Goal: Transaction & Acquisition: Download file/media

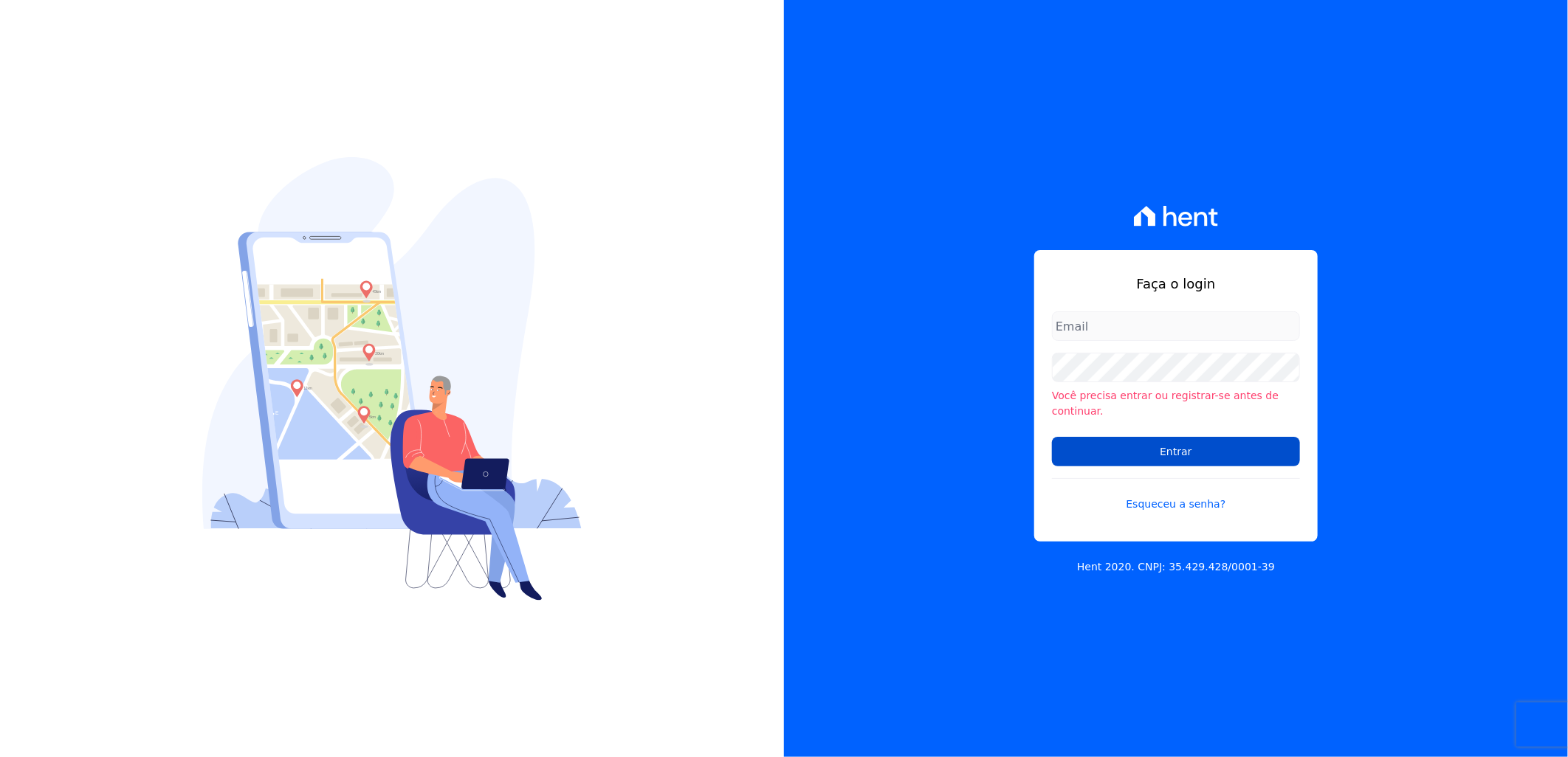
type input "[PERSON_NAME][EMAIL_ADDRESS][DOMAIN_NAME]"
click at [1216, 445] on input "Entrar" at bounding box center [1176, 451] width 248 height 29
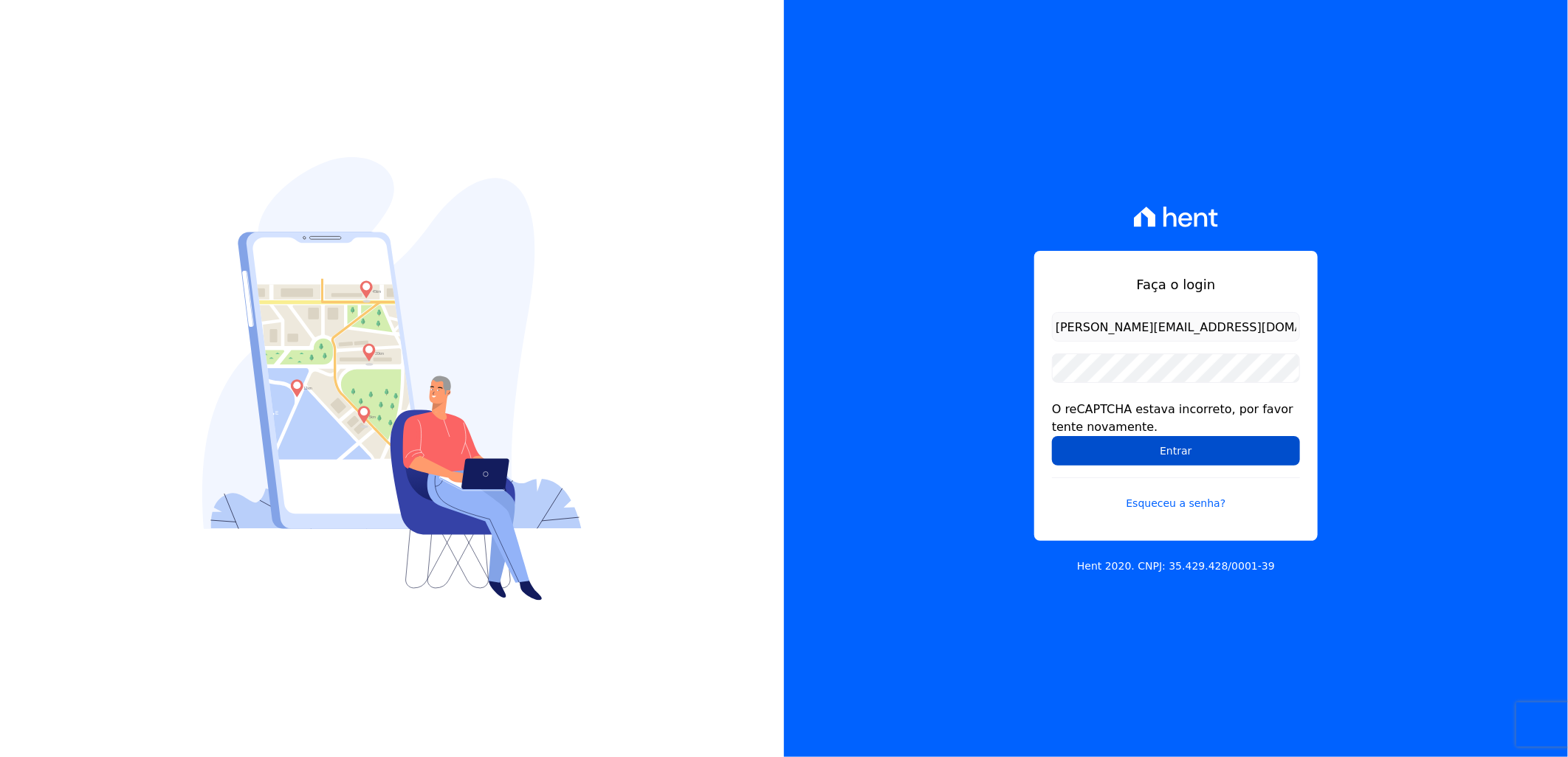
click at [1139, 438] on input "Entrar" at bounding box center [1176, 450] width 248 height 29
click at [1196, 461] on input "Entrar" at bounding box center [1176, 450] width 248 height 29
click at [1172, 440] on input "Entrar" at bounding box center [1176, 450] width 248 height 29
click at [1149, 460] on input "Entrar" at bounding box center [1176, 450] width 248 height 29
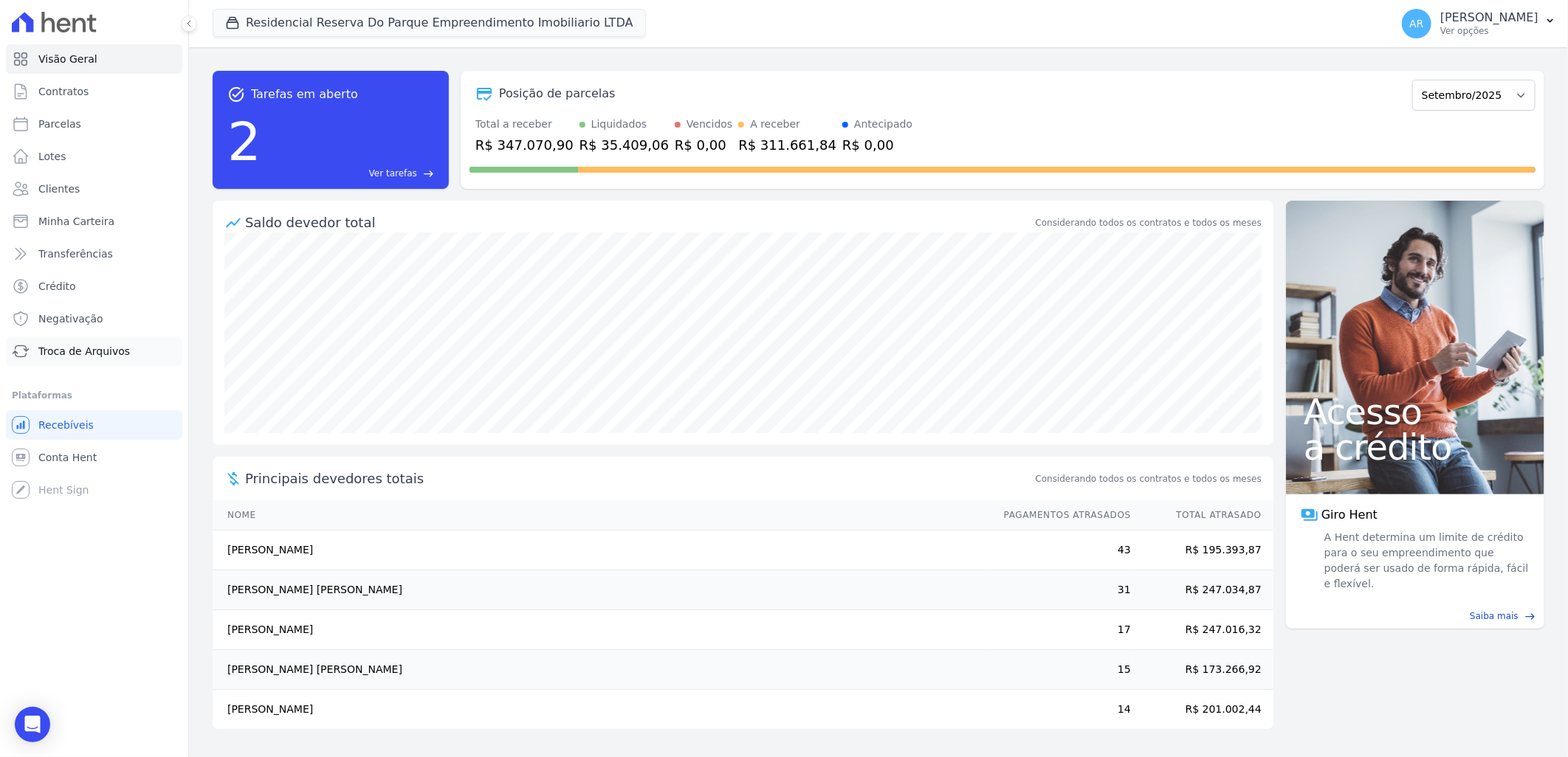
click at [92, 358] on span "Troca de Arquivos" at bounding box center [84, 351] width 92 height 15
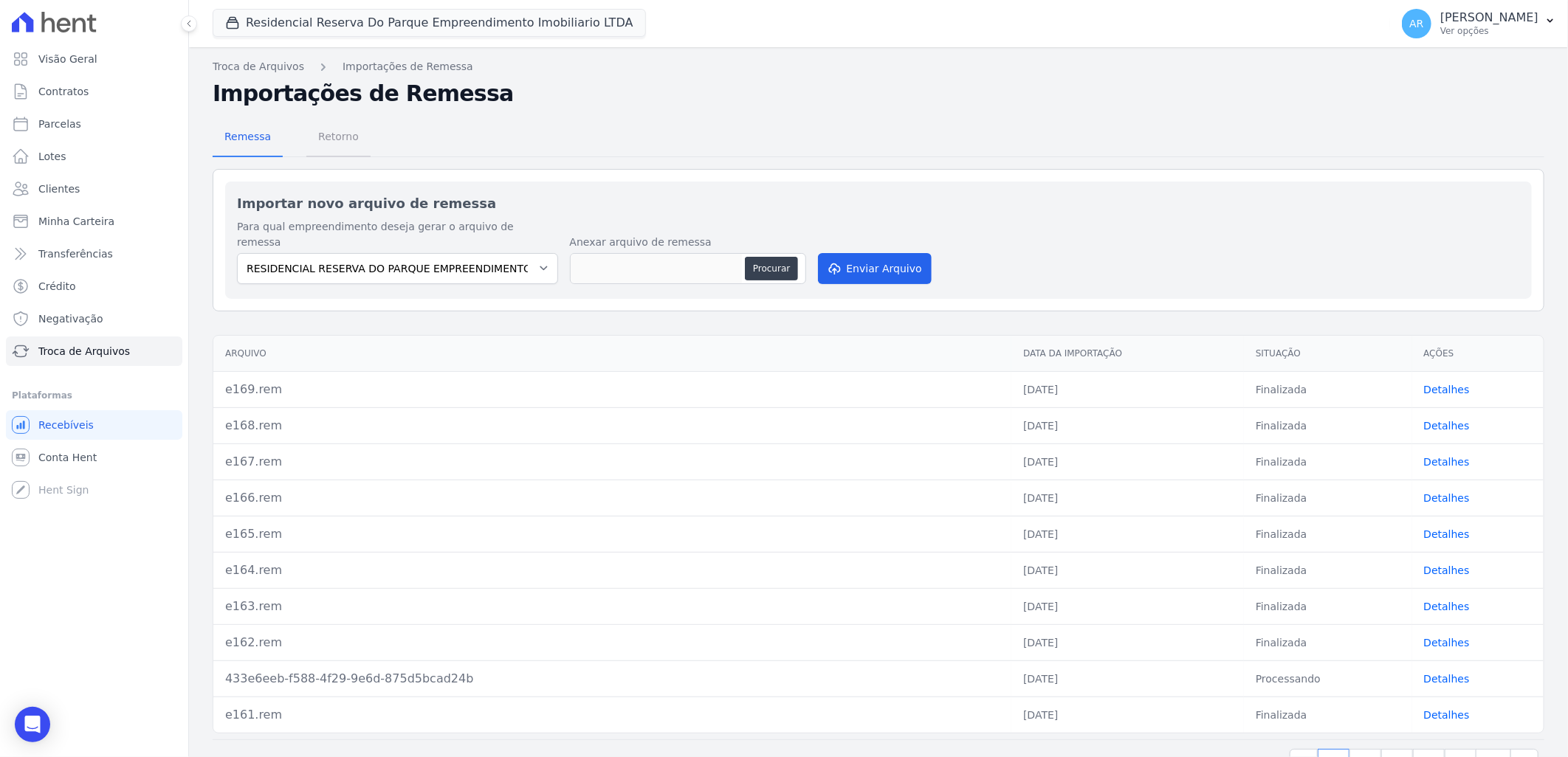
click at [312, 134] on span "Retorno" at bounding box center [339, 136] width 59 height 29
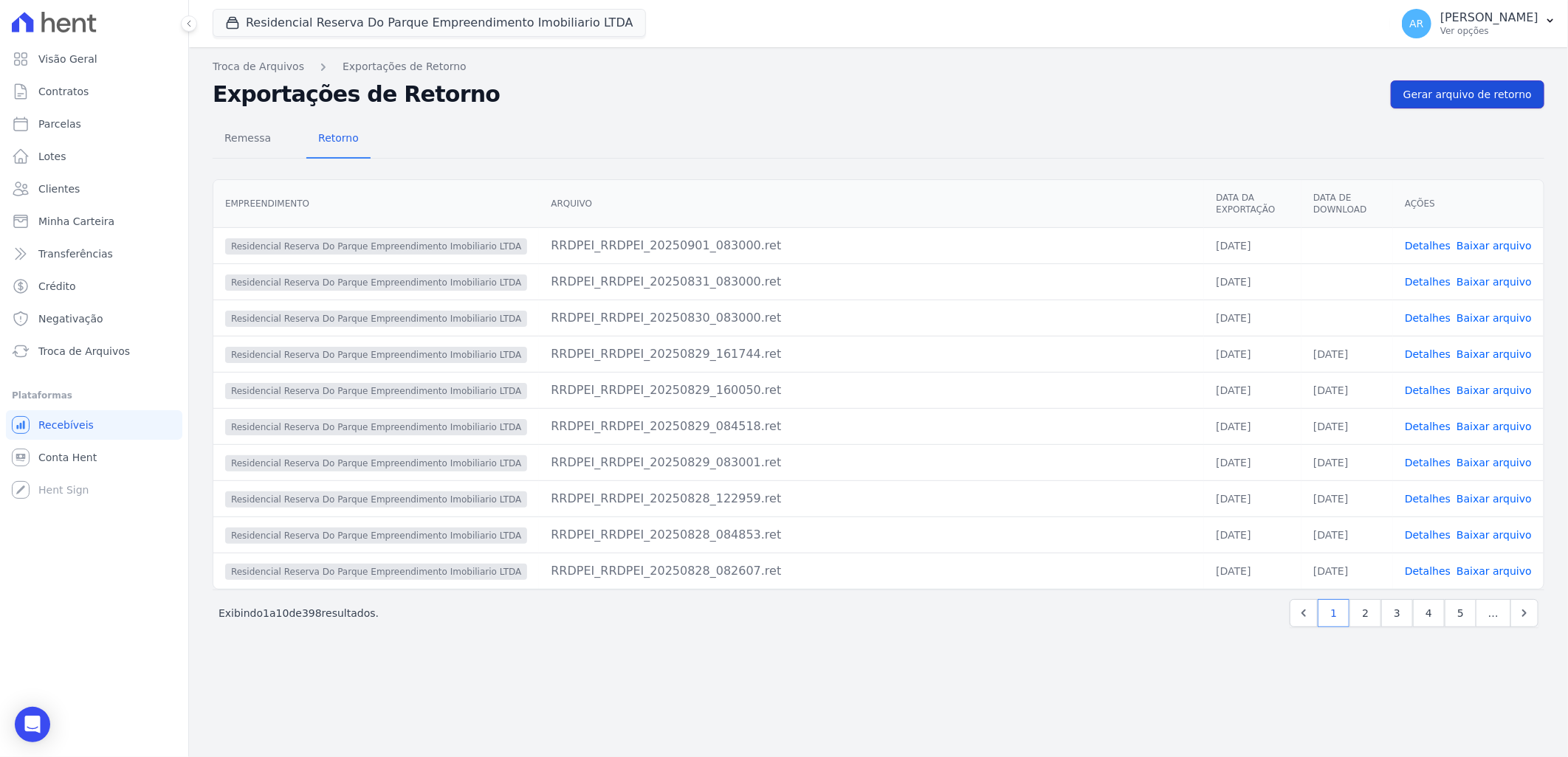
click at [1490, 92] on span "Gerar arquivo de retorno" at bounding box center [1467, 95] width 128 height 15
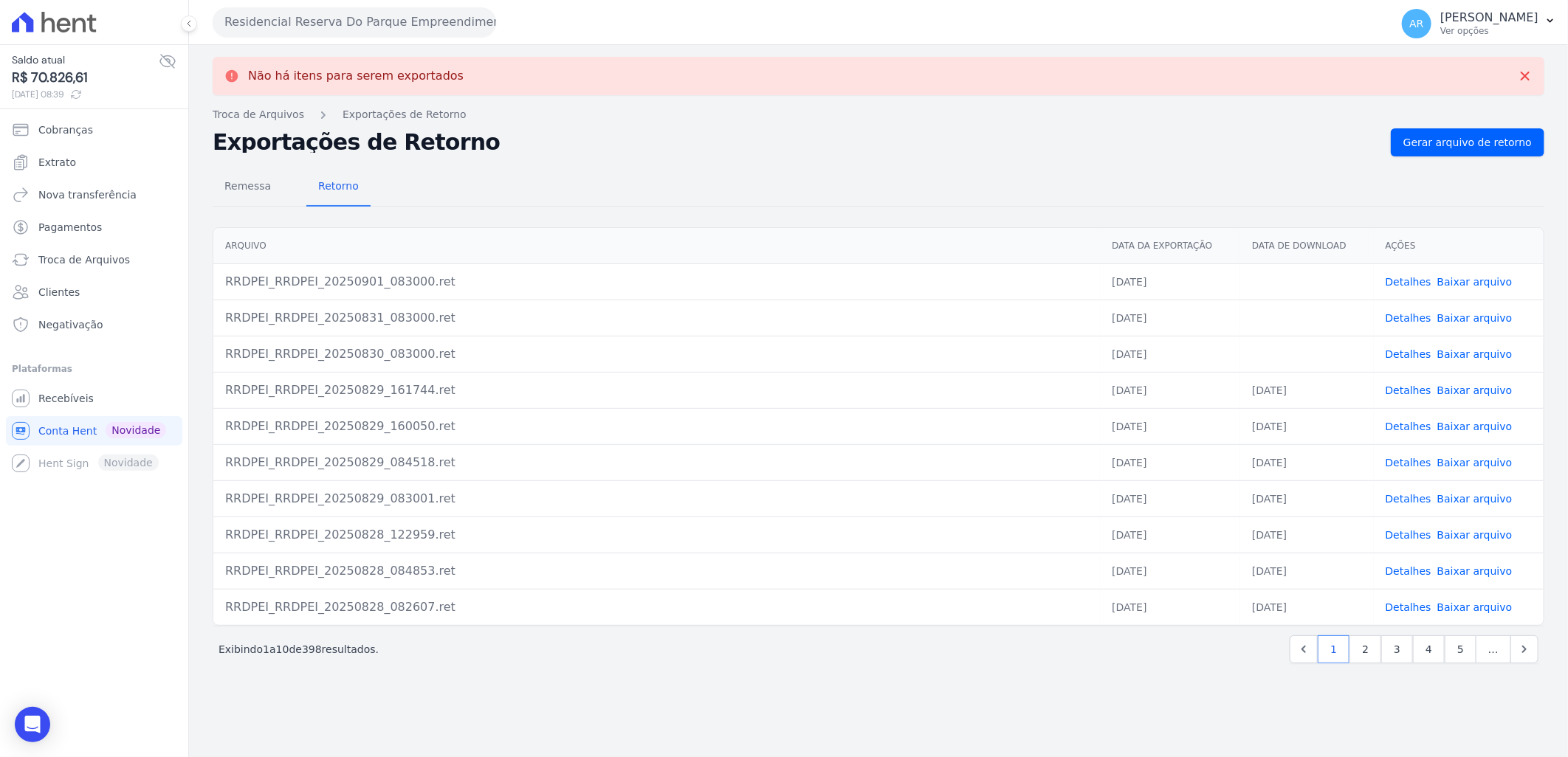
click at [1467, 356] on link "Baixar arquivo" at bounding box center [1475, 354] width 75 height 12
click at [1473, 320] on link "Baixar arquivo" at bounding box center [1475, 318] width 75 height 12
click at [1475, 282] on link "Baixar arquivo" at bounding box center [1475, 282] width 75 height 12
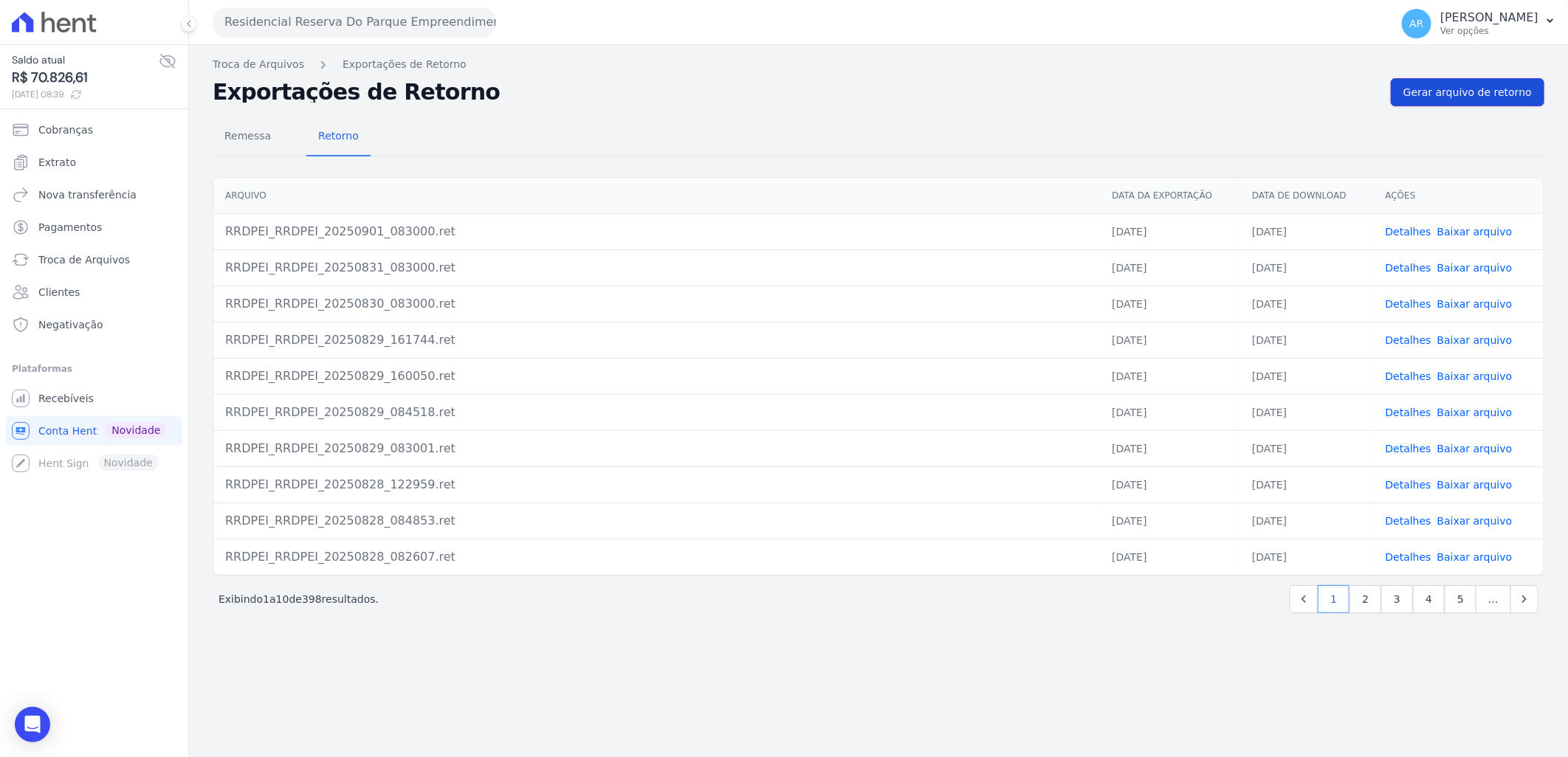
click at [1420, 83] on link "Gerar arquivo de retorno" at bounding box center [1467, 92] width 154 height 28
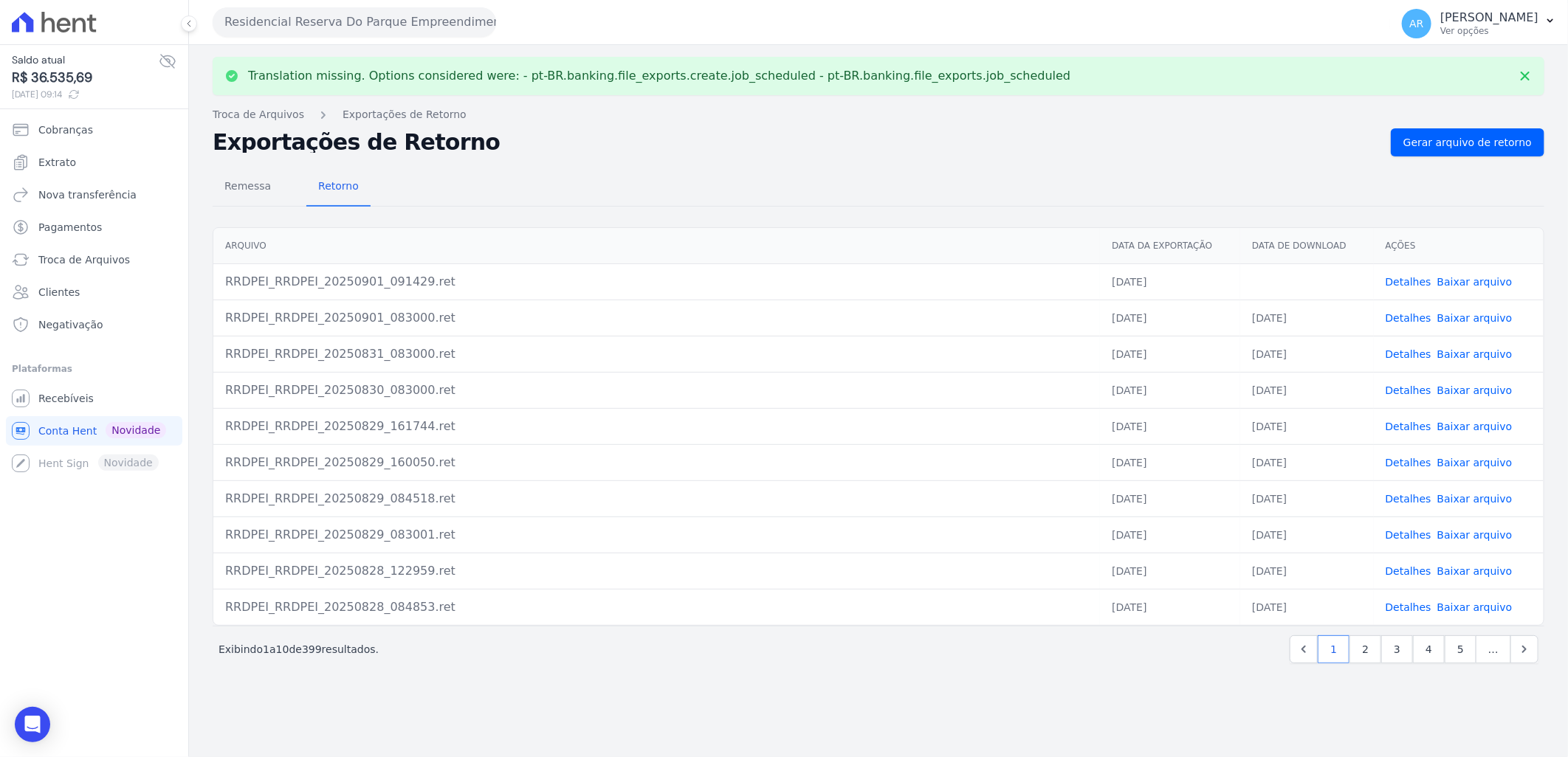
click at [1475, 278] on link "Baixar arquivo" at bounding box center [1475, 282] width 75 height 12
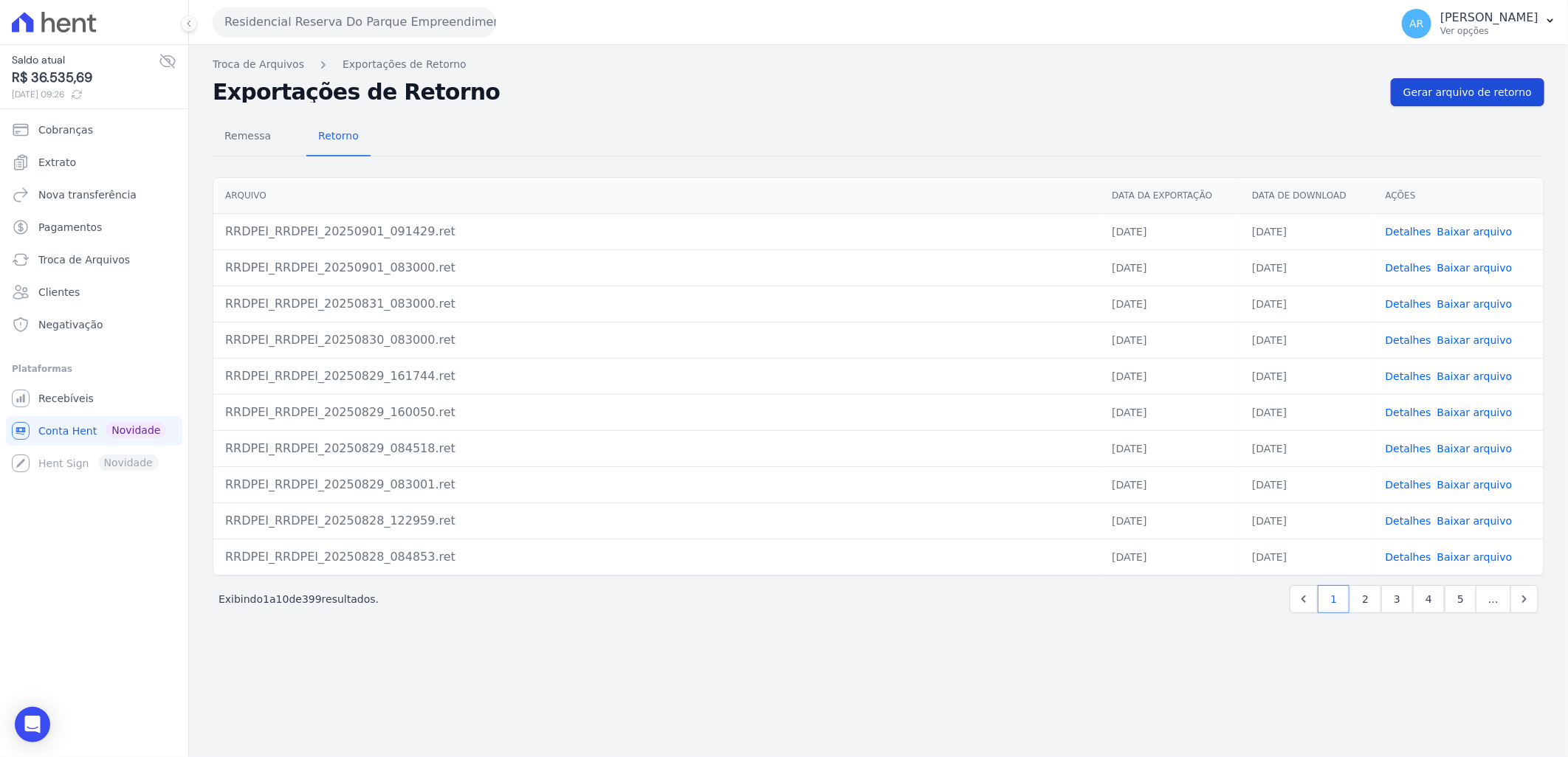
click at [1502, 105] on link "Gerar arquivo de retorno" at bounding box center [1467, 92] width 154 height 28
